Goal: Task Accomplishment & Management: Use online tool/utility

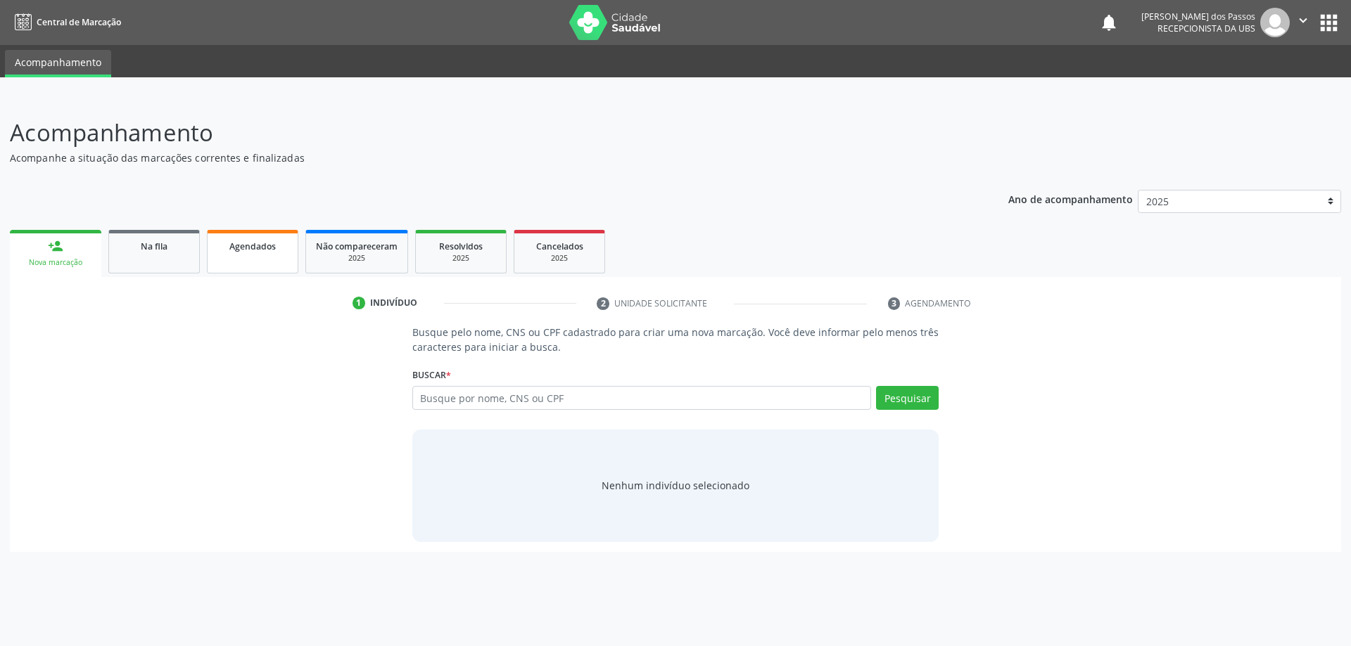
click at [241, 249] on span "Agendados" at bounding box center [252, 247] width 46 height 12
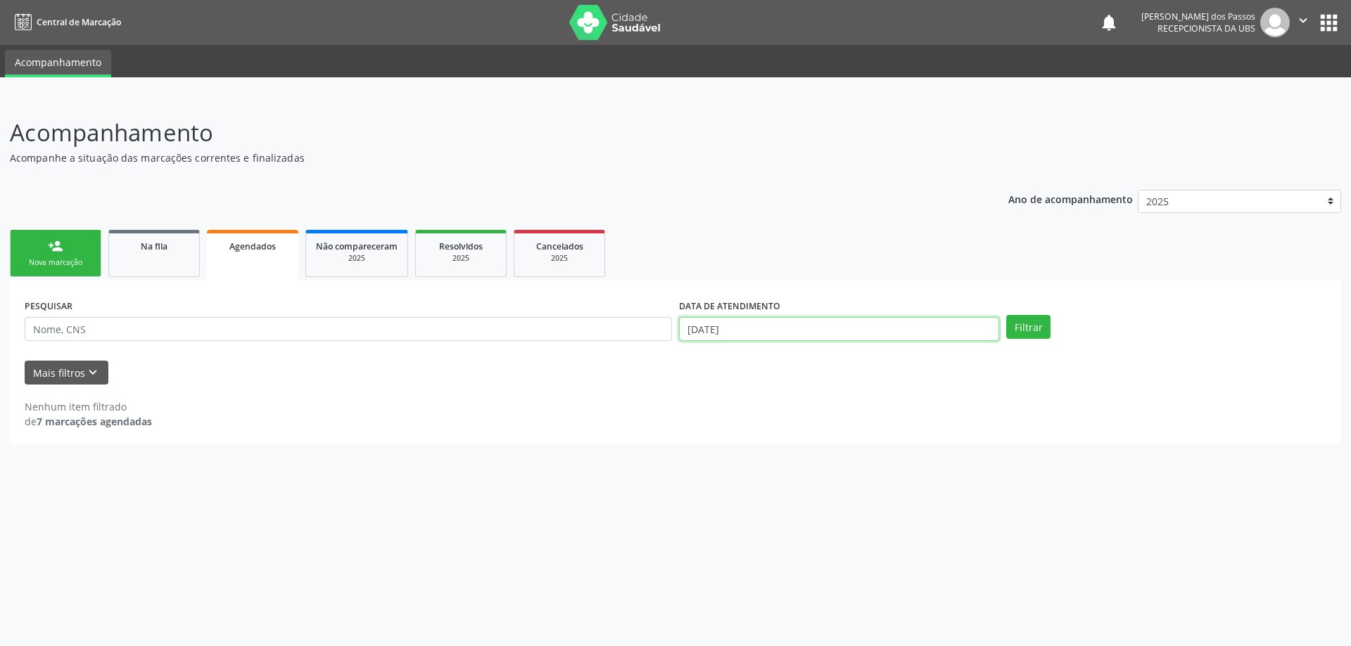
click at [705, 333] on input "[DATE]" at bounding box center [839, 329] width 320 height 24
click at [684, 357] on icon at bounding box center [686, 360] width 10 height 10
select select "7"
click at [843, 405] on span "1" at bounding box center [843, 400] width 27 height 27
type input "01/08/2025"
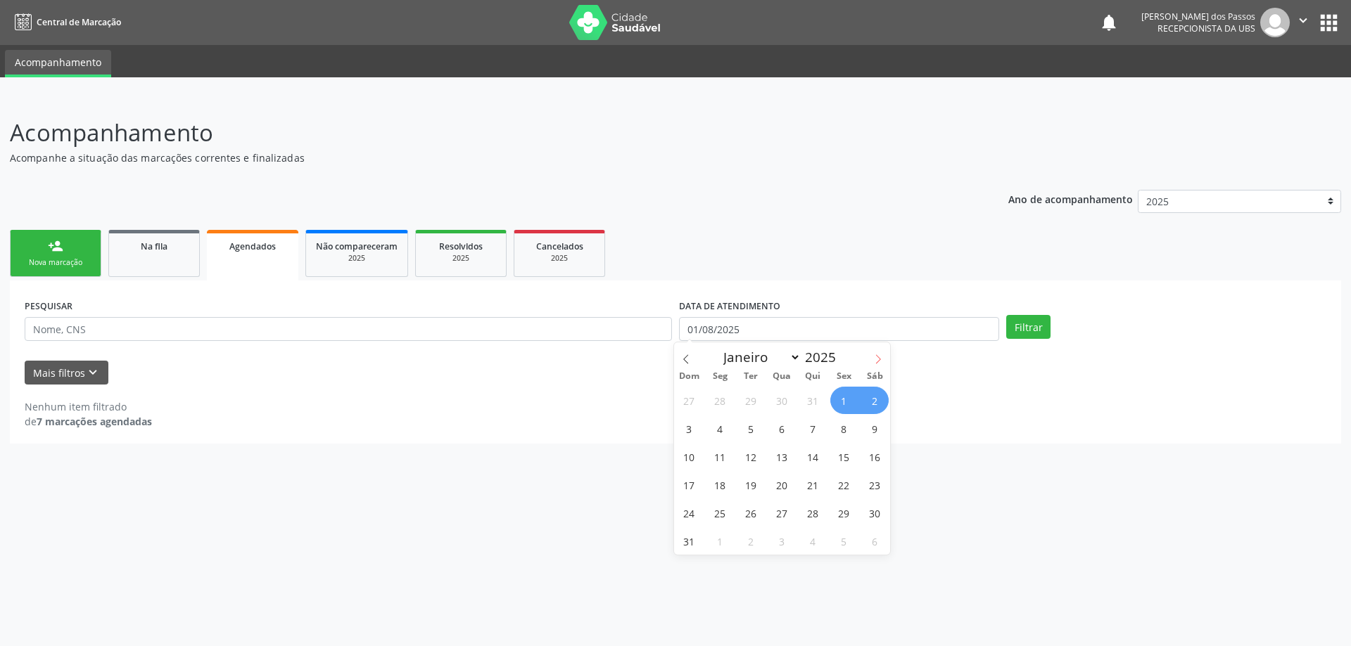
click at [877, 359] on icon at bounding box center [878, 360] width 10 height 10
select select "8"
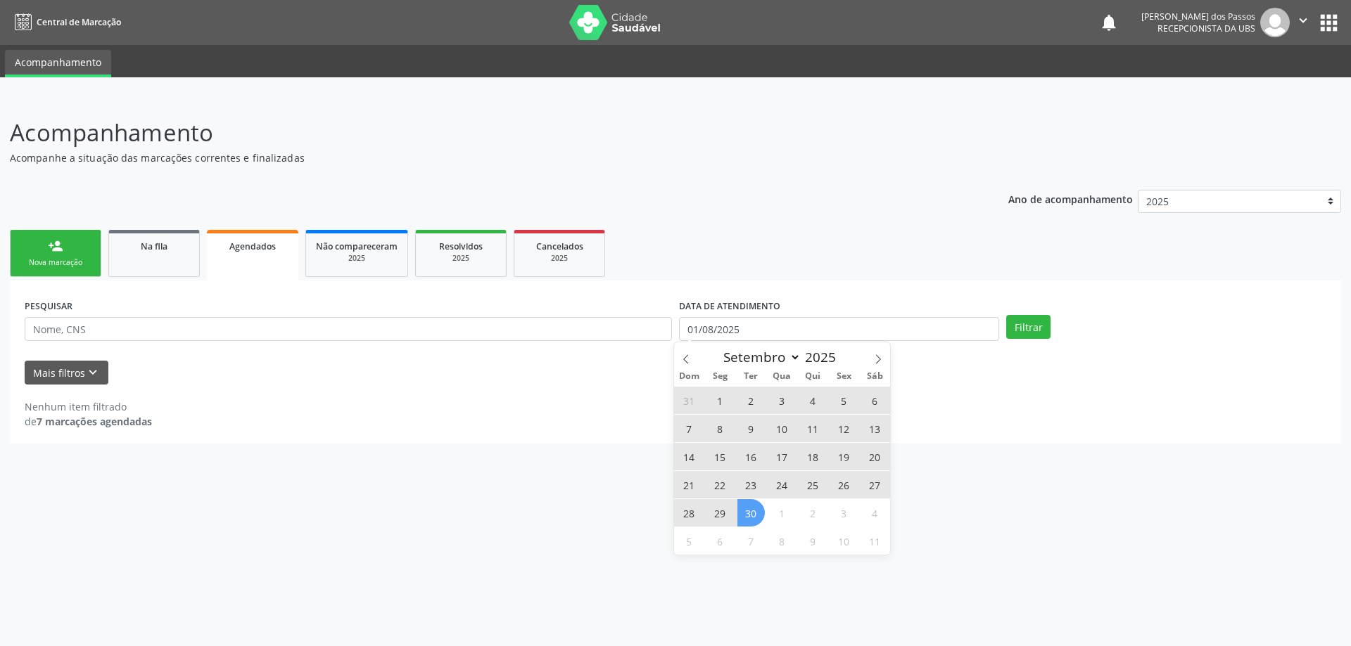
click at [760, 513] on span "30" at bounding box center [750, 512] width 27 height 27
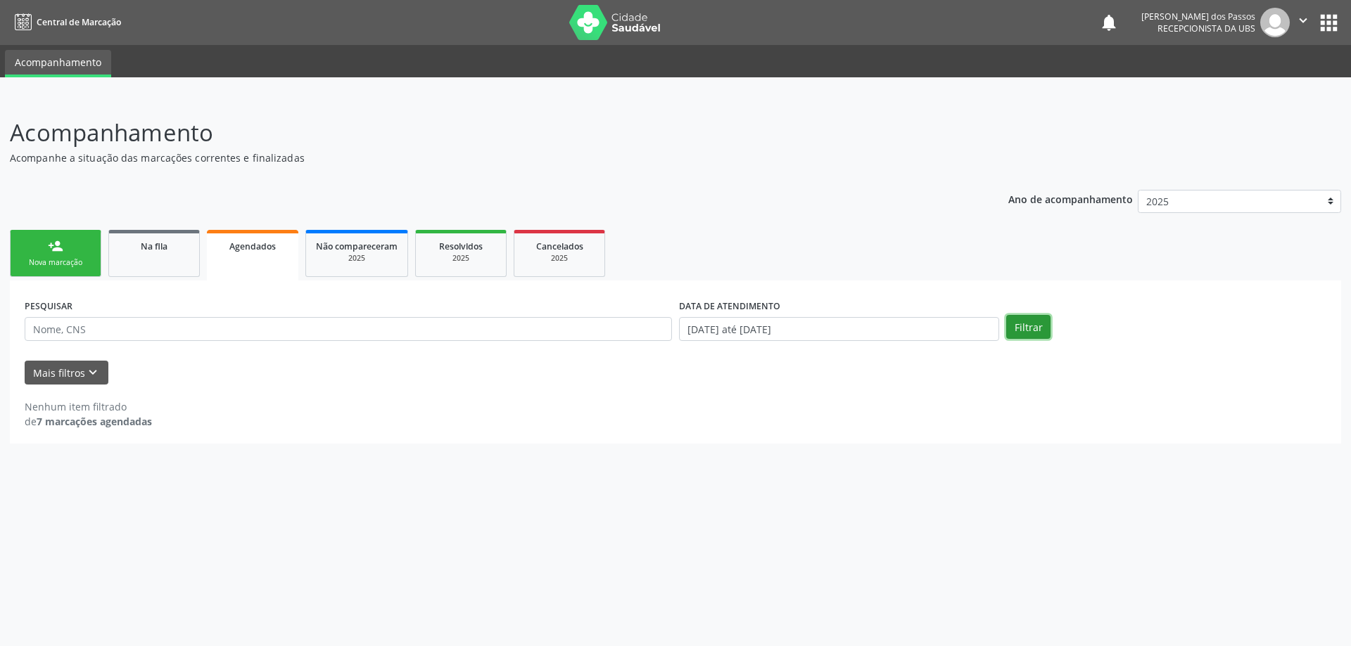
click at [1033, 331] on button "Filtrar" at bounding box center [1028, 327] width 44 height 24
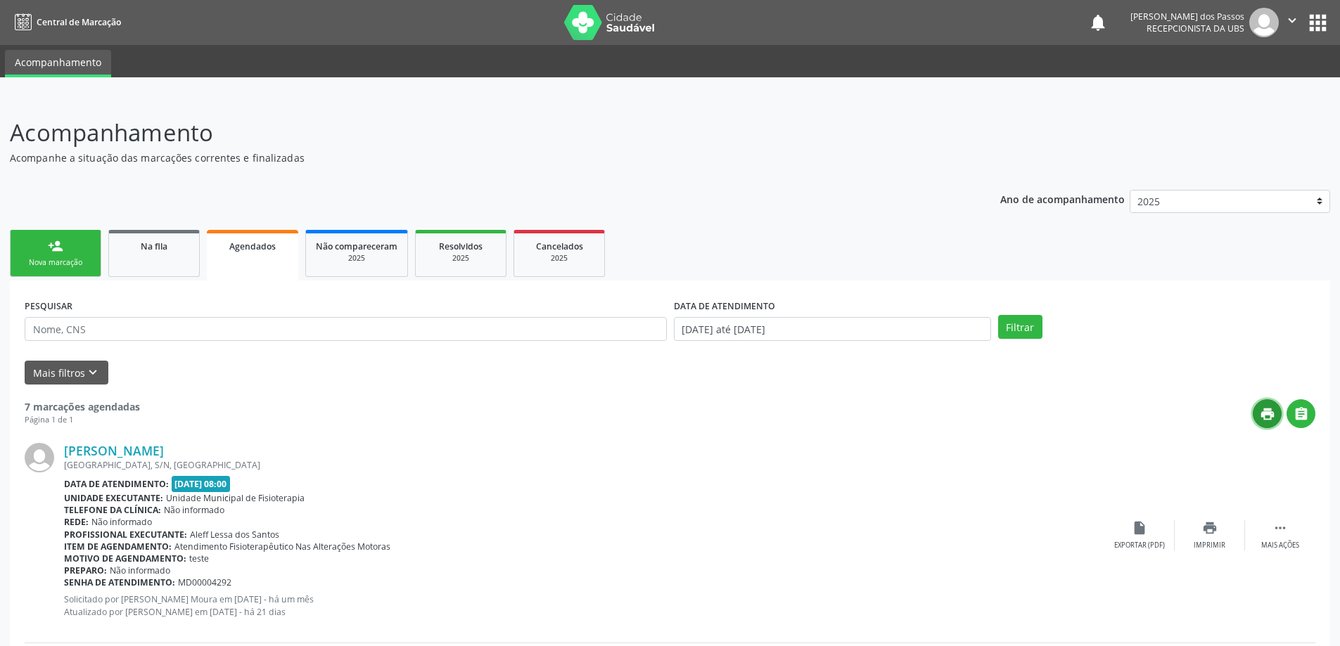
click at [1270, 416] on icon "print" at bounding box center [1267, 414] width 15 height 15
click at [1253, 400] on button "print" at bounding box center [1267, 414] width 29 height 29
click at [153, 246] on span "Na fila" at bounding box center [154, 247] width 27 height 12
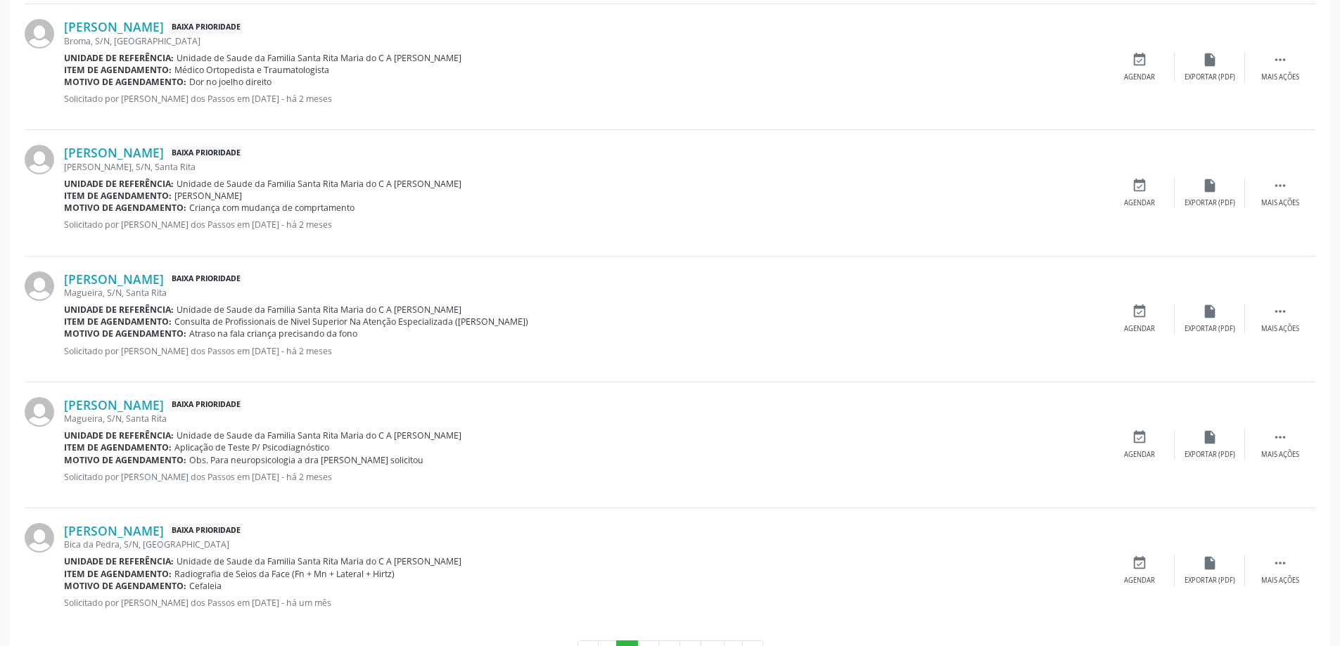
scroll to position [1738, 0]
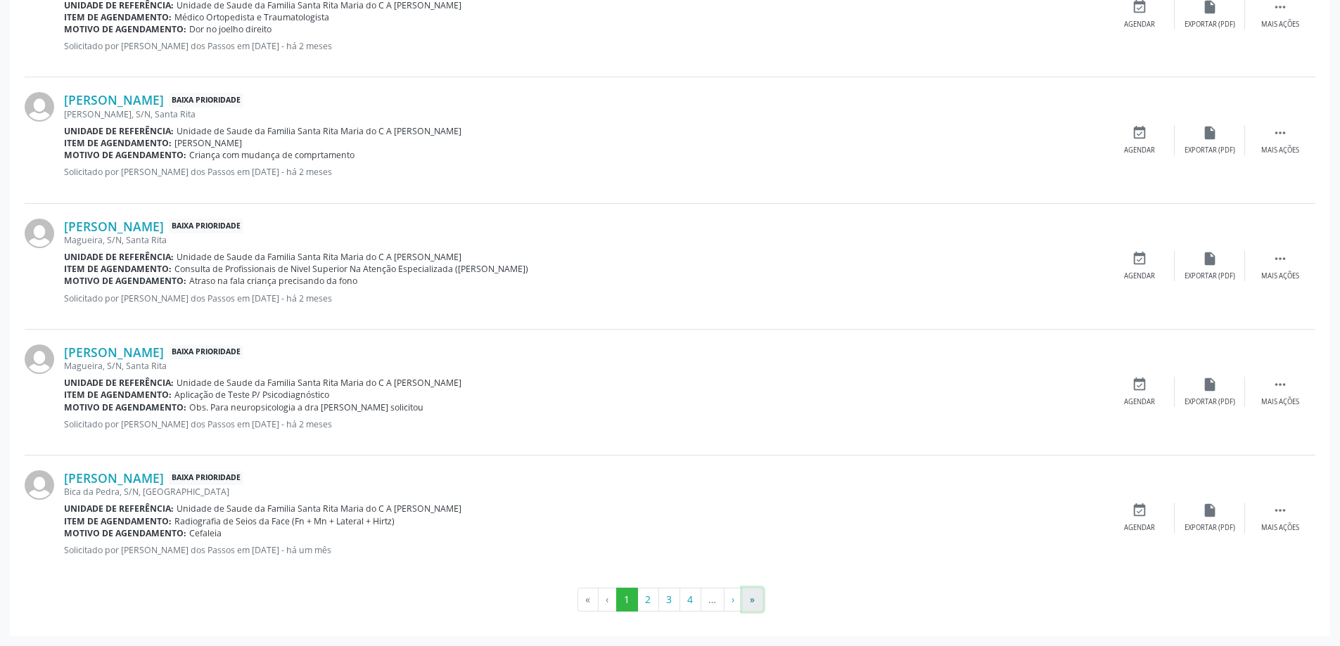
click at [751, 601] on button "»" at bounding box center [752, 600] width 21 height 24
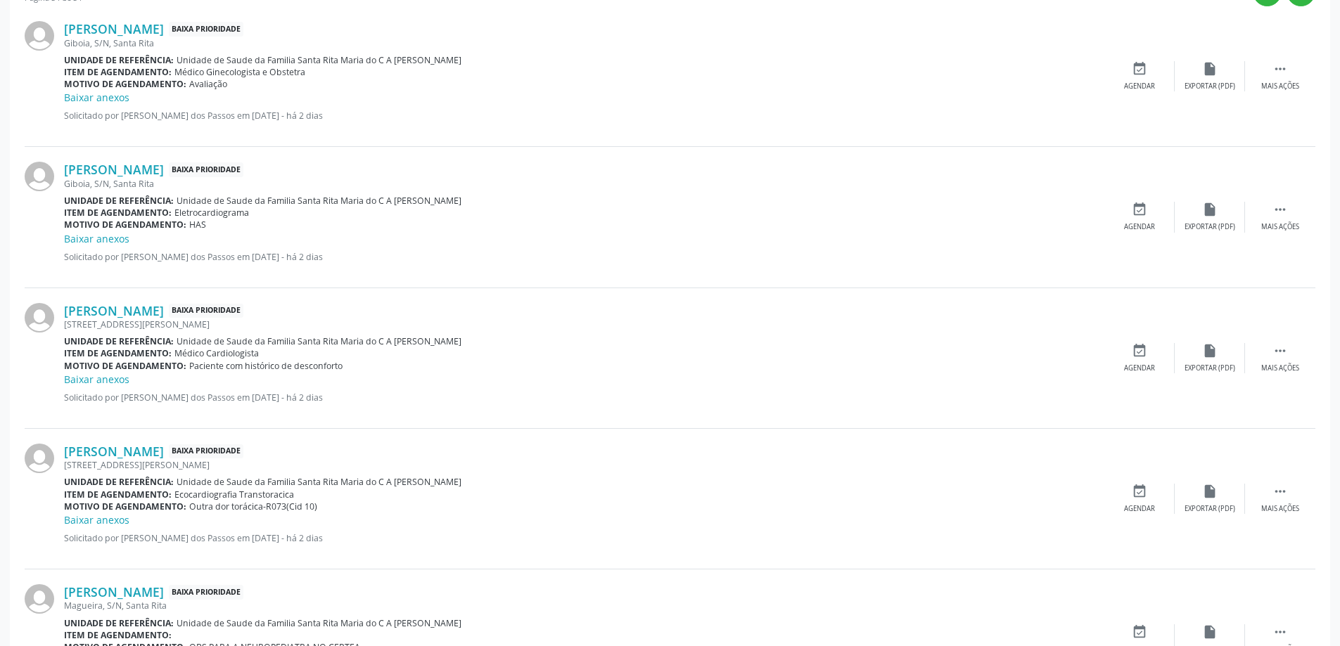
scroll to position [551, 0]
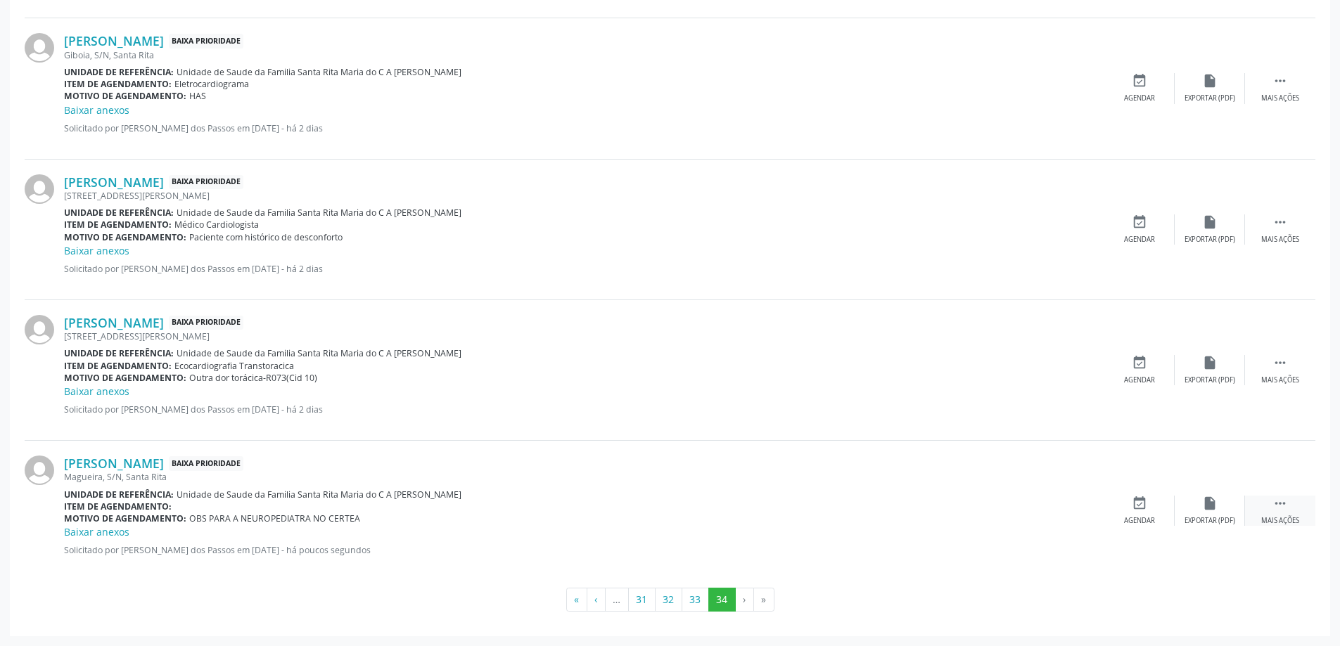
click at [1285, 504] on icon "" at bounding box center [1280, 503] width 15 height 15
click at [1069, 506] on icon "print" at bounding box center [1069, 503] width 15 height 15
click at [699, 598] on button "33" at bounding box center [695, 600] width 27 height 24
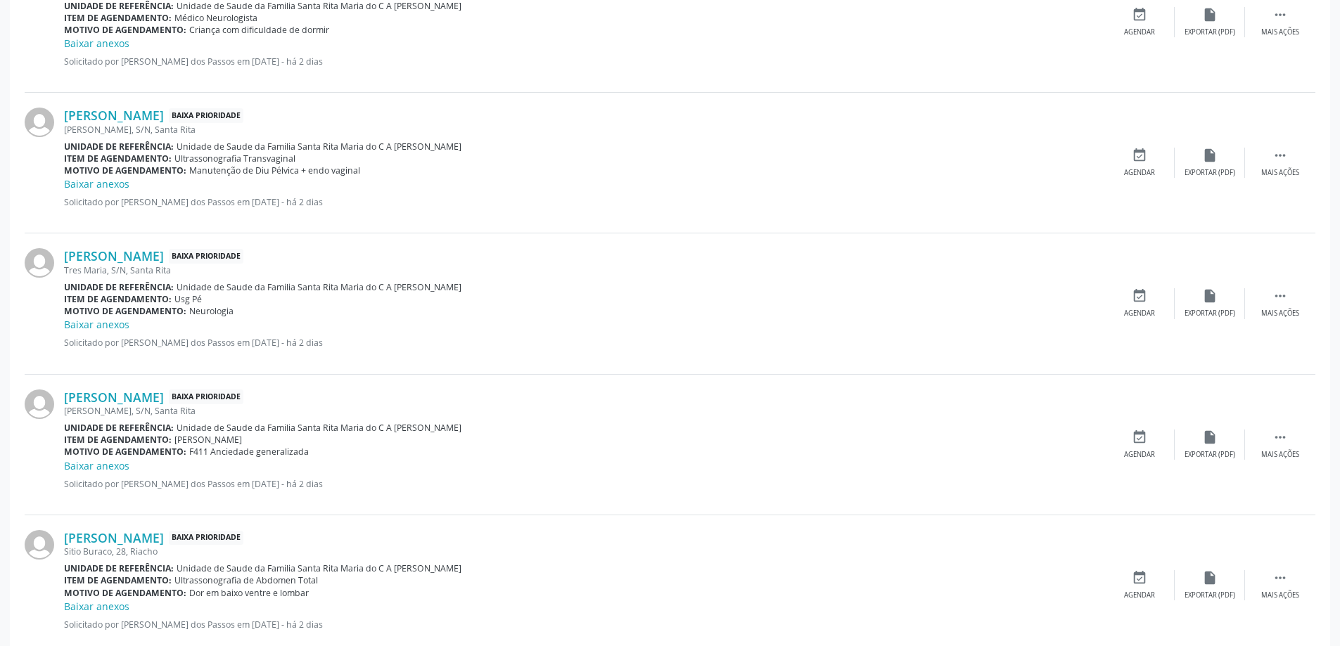
scroll to position [1927, 0]
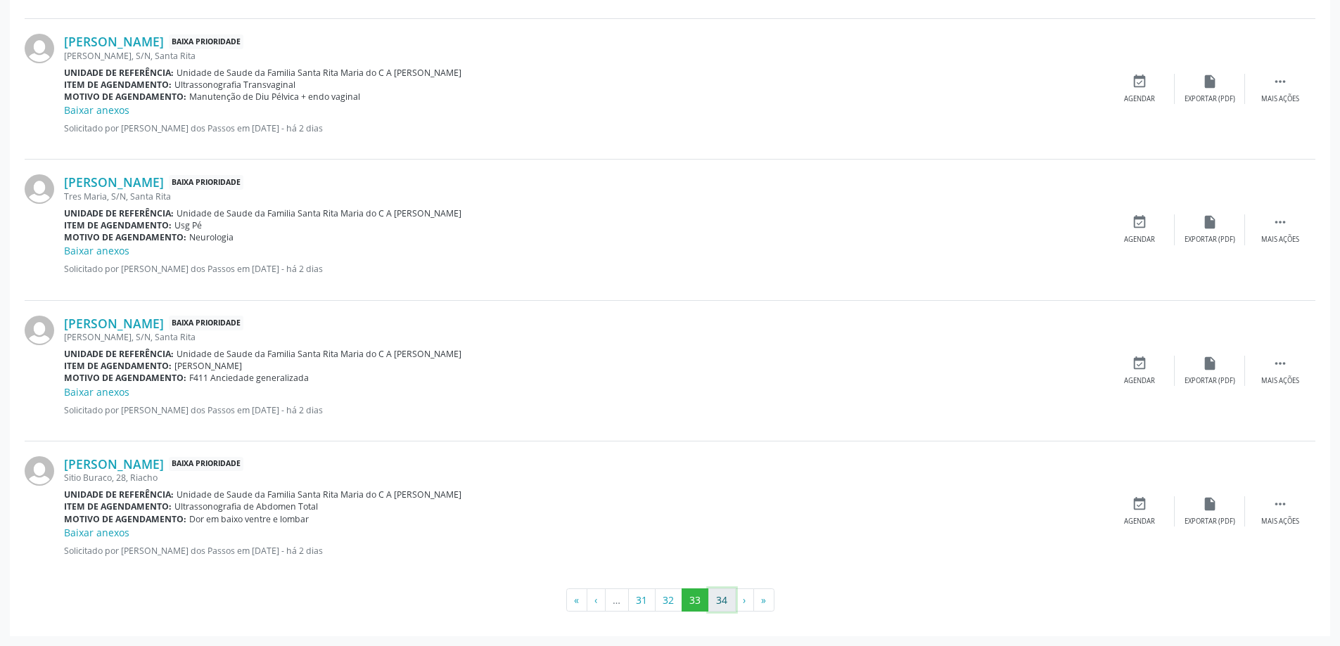
click at [722, 601] on button "34" at bounding box center [721, 601] width 27 height 24
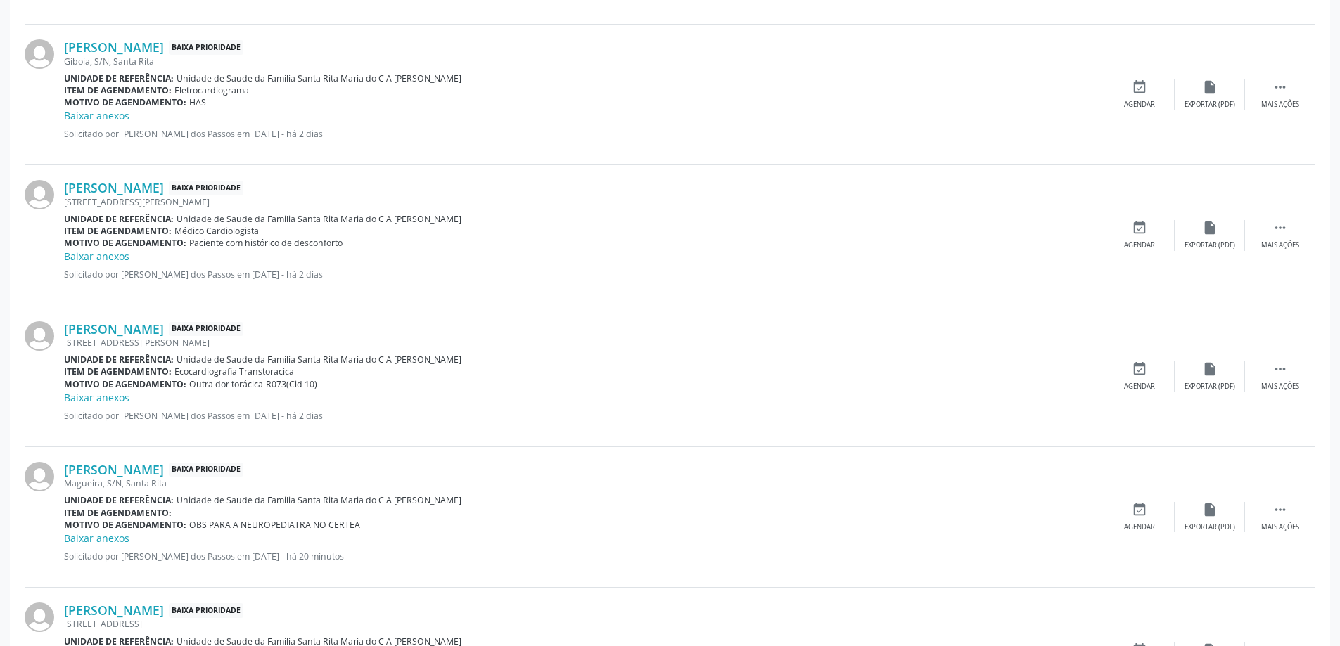
scroll to position [704, 0]
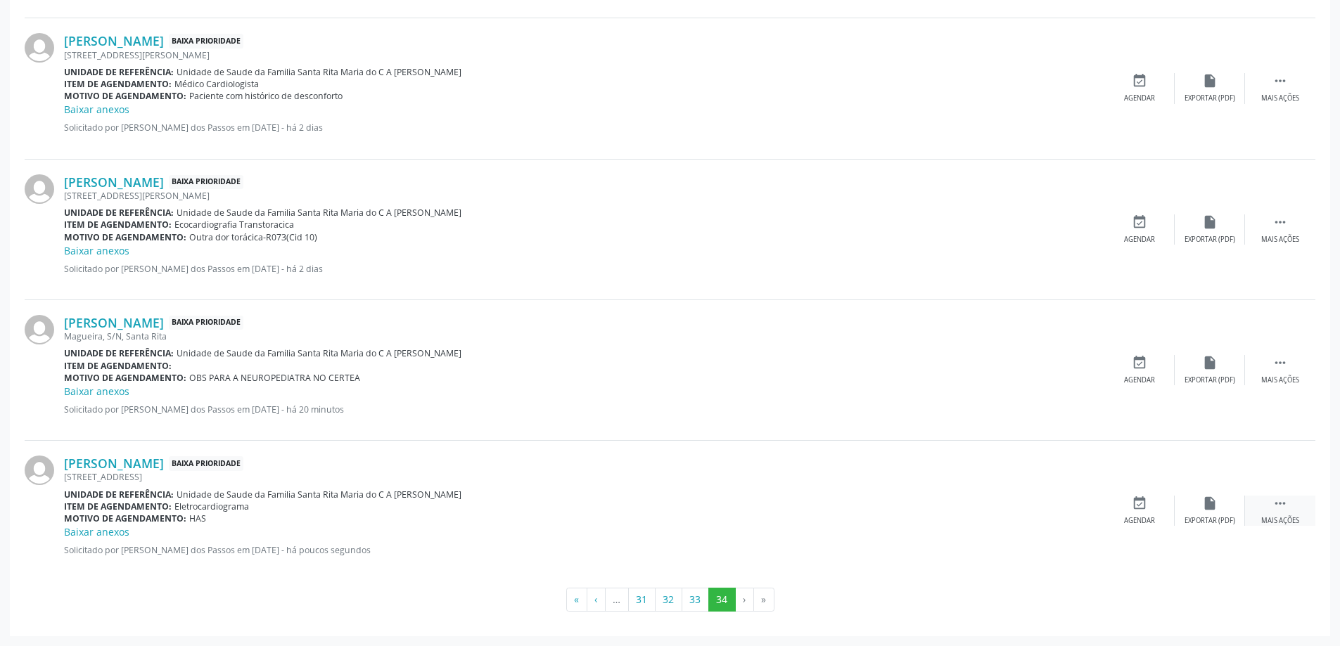
click at [1280, 502] on icon "" at bounding box center [1280, 503] width 15 height 15
click at [1066, 504] on icon "print" at bounding box center [1069, 503] width 15 height 15
click at [697, 597] on button "33" at bounding box center [695, 600] width 27 height 24
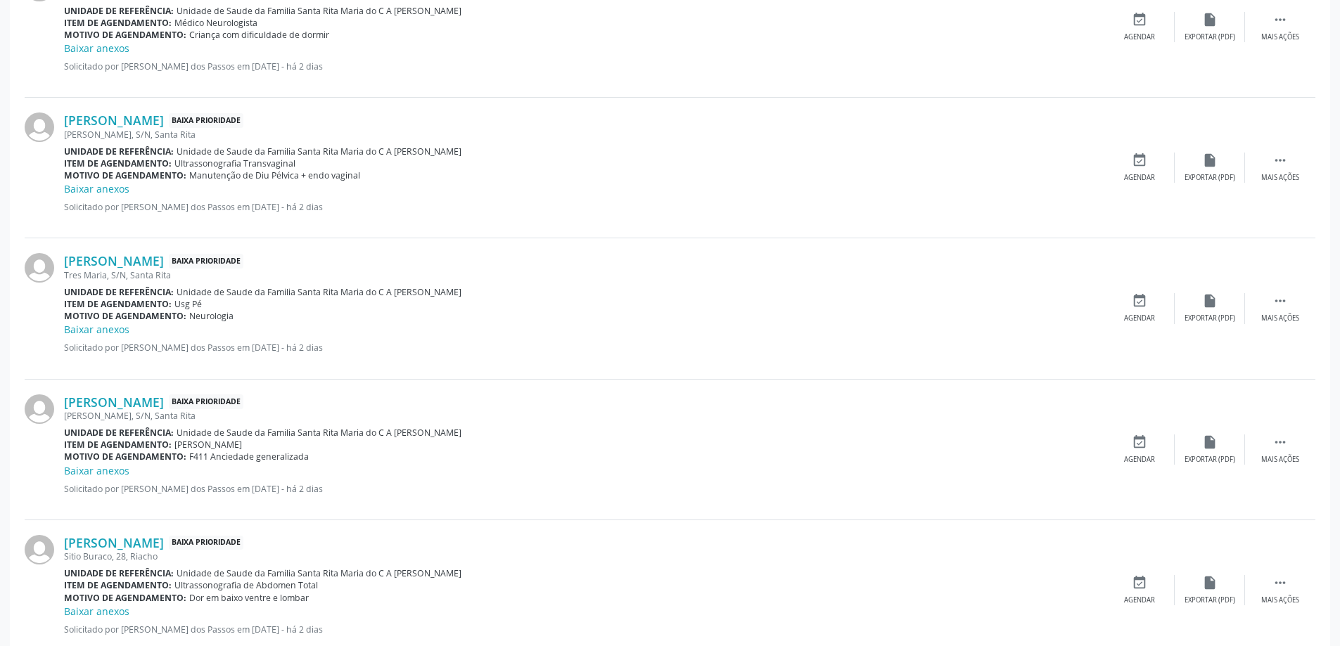
scroll to position [1927, 0]
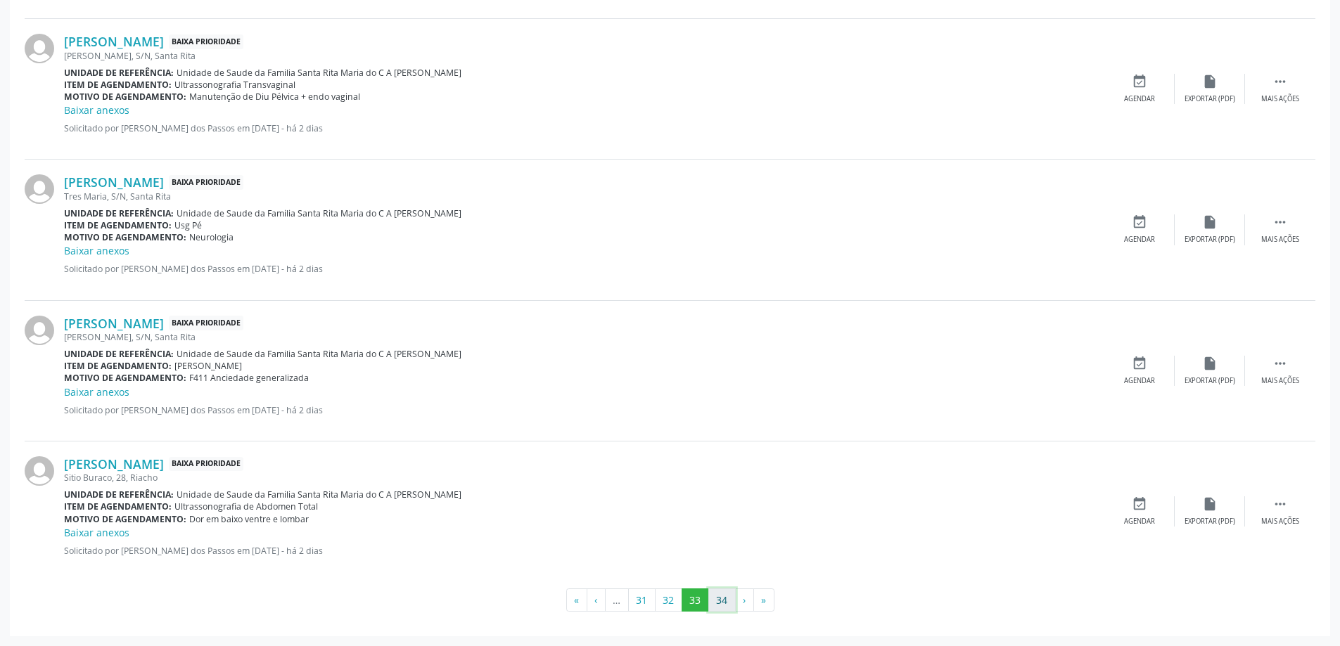
click at [722, 601] on button "34" at bounding box center [721, 601] width 27 height 24
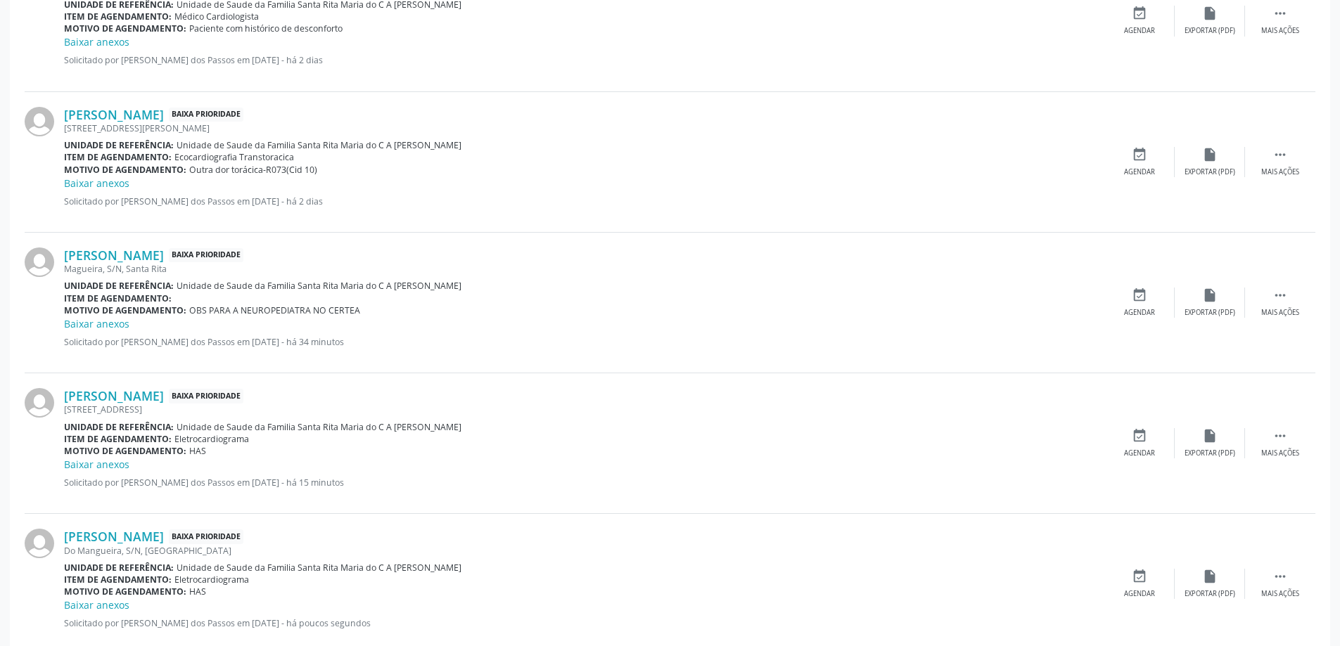
scroll to position [845, 0]
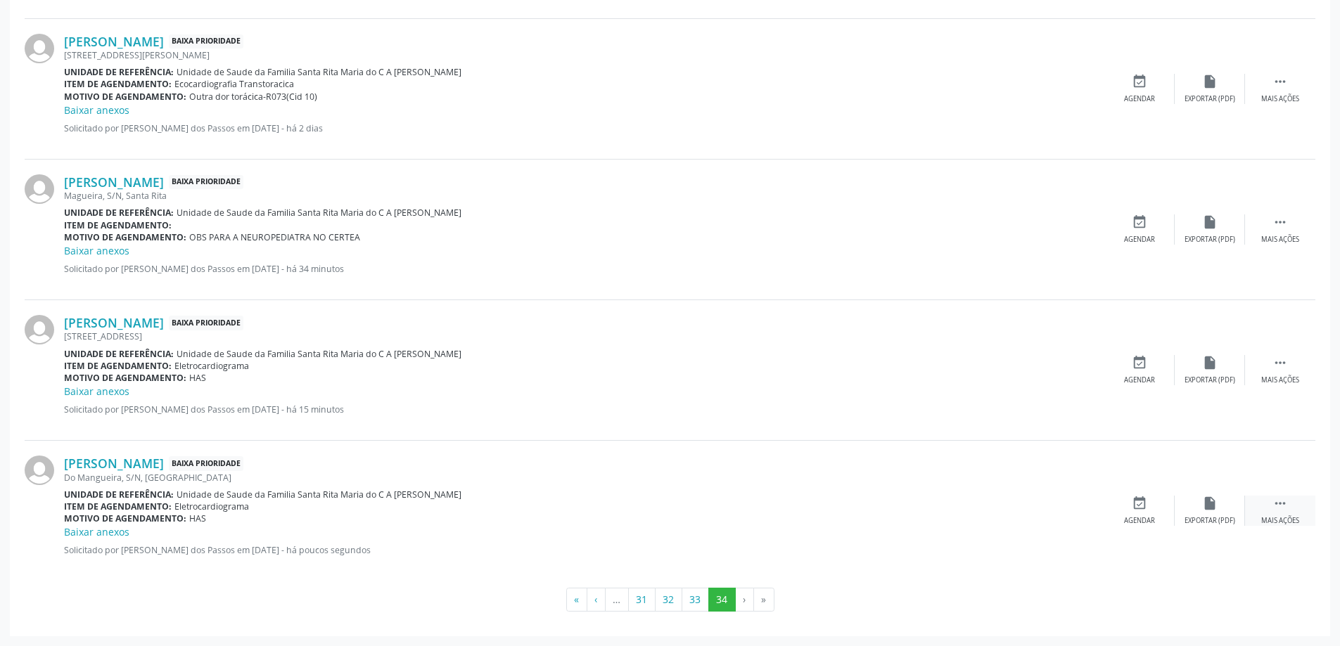
click at [1279, 504] on icon "" at bounding box center [1280, 503] width 15 height 15
click at [1069, 508] on icon "print" at bounding box center [1069, 503] width 15 height 15
click at [699, 595] on button "33" at bounding box center [695, 600] width 27 height 24
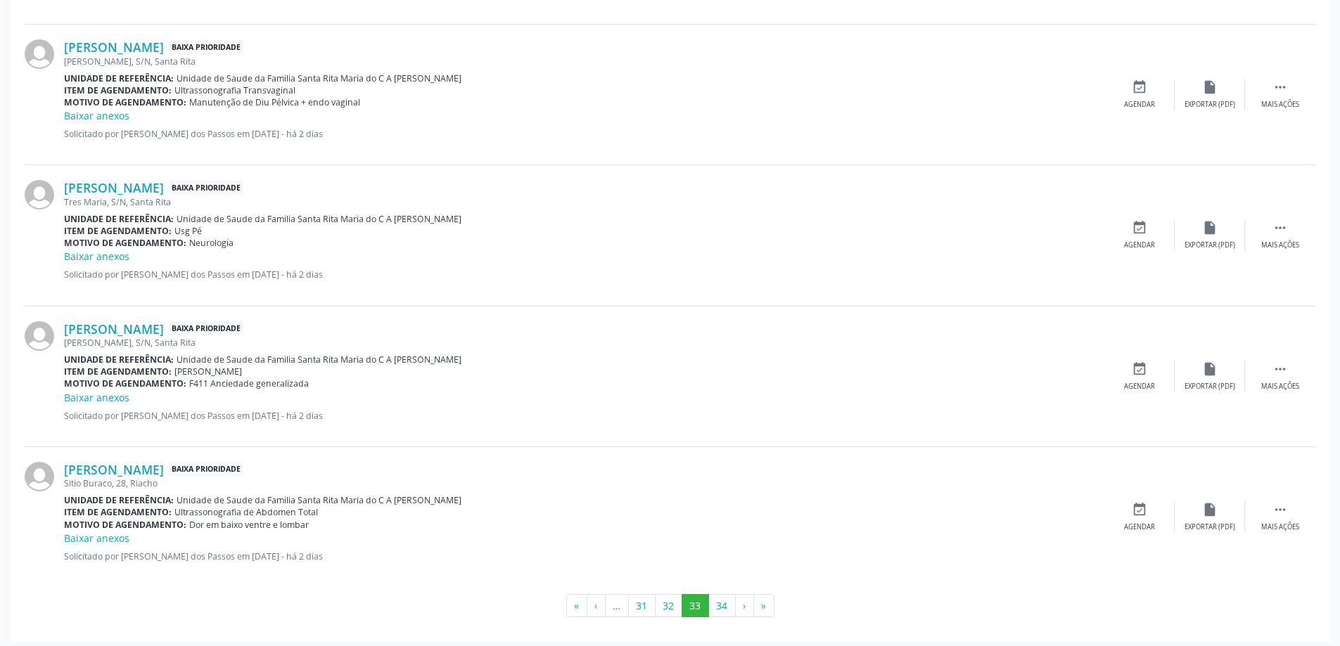
scroll to position [1927, 0]
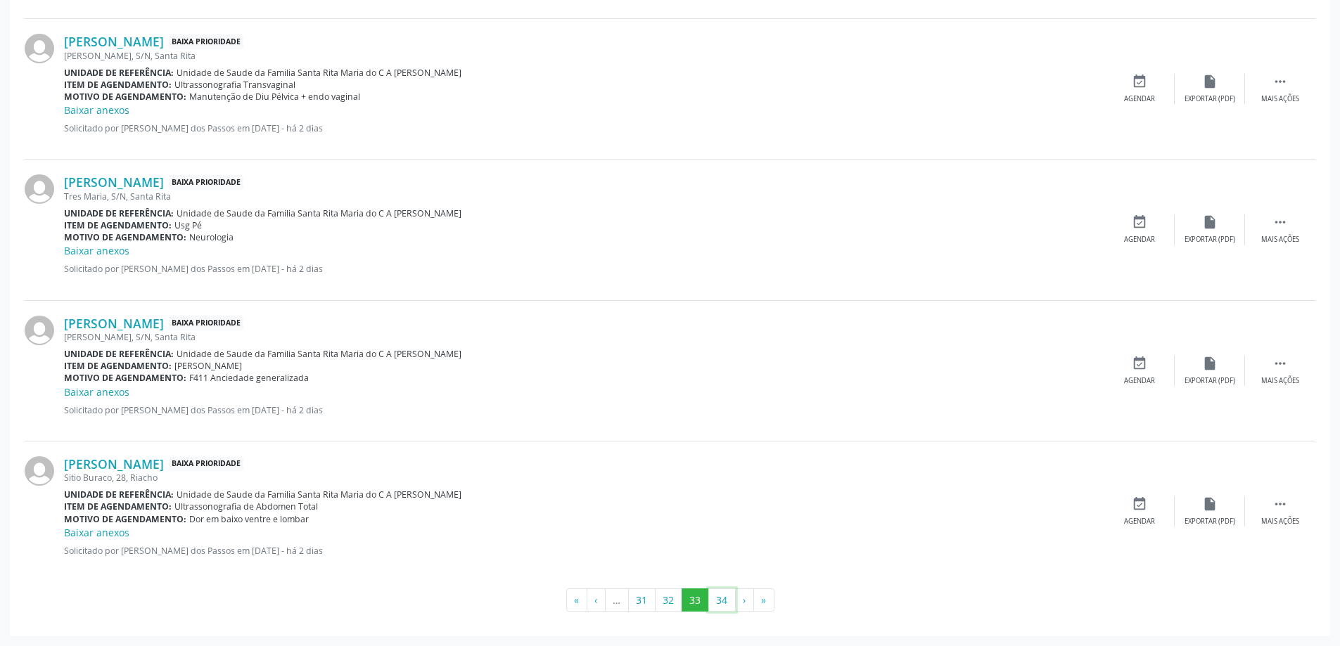
click at [726, 605] on button "34" at bounding box center [721, 601] width 27 height 24
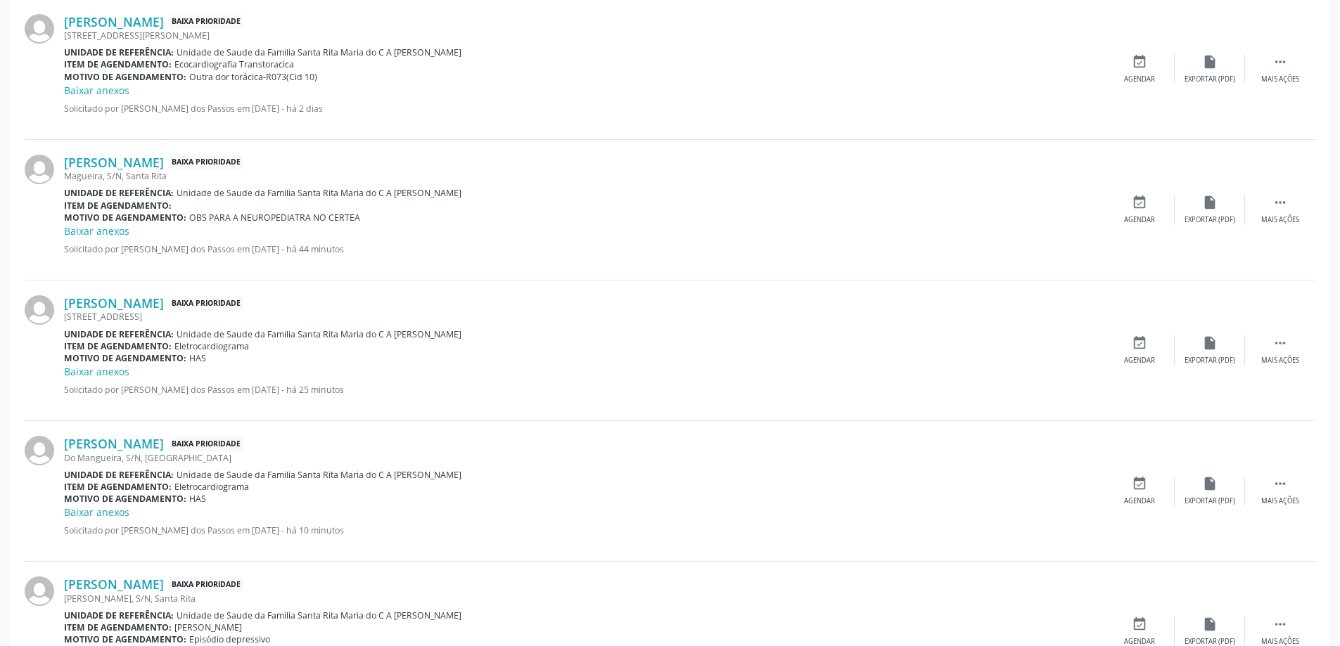
scroll to position [986, 0]
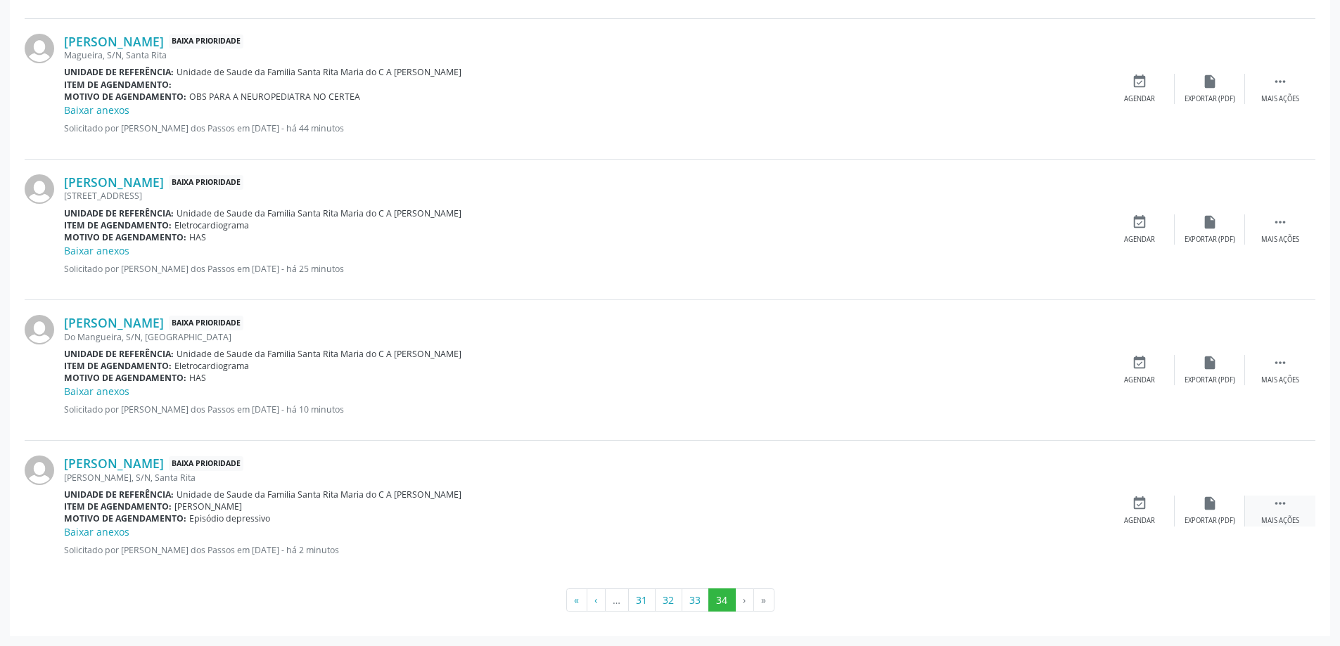
click at [1285, 505] on icon "" at bounding box center [1280, 503] width 15 height 15
click at [1068, 509] on icon "print" at bounding box center [1069, 503] width 15 height 15
